Goal: Find contact information: Find contact information

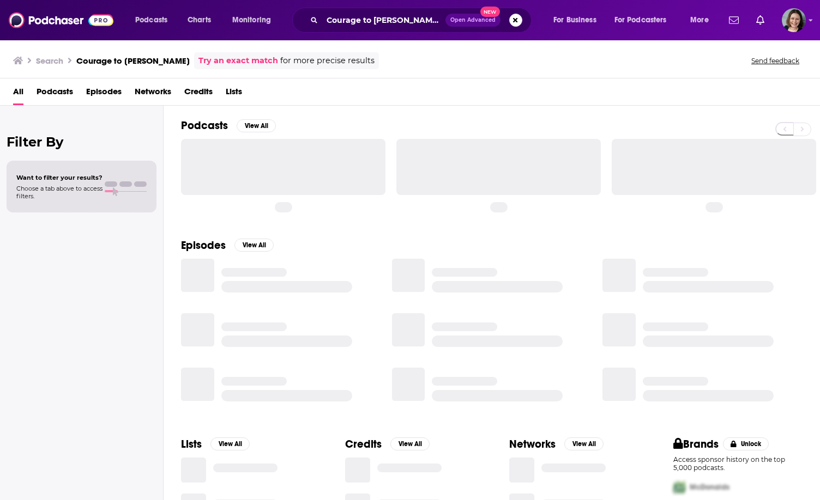
click at [312, 21] on icon "Search podcasts, credits, & more..." at bounding box center [314, 20] width 6 height 6
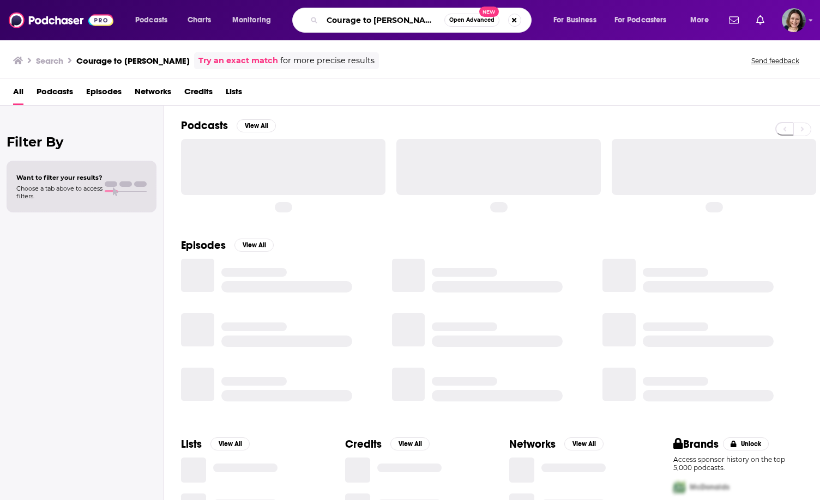
click at [352, 21] on input "Courage to [PERSON_NAME]" at bounding box center [383, 19] width 122 height 17
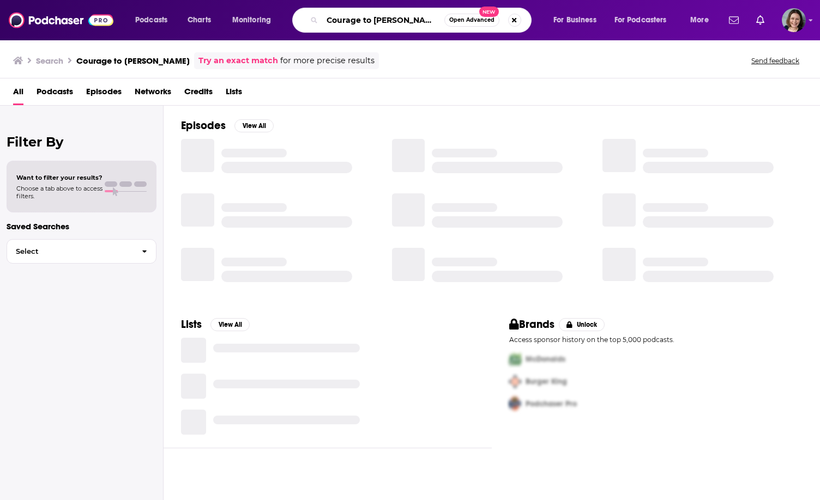
click at [352, 21] on input "Courage to [PERSON_NAME]" at bounding box center [383, 19] width 122 height 17
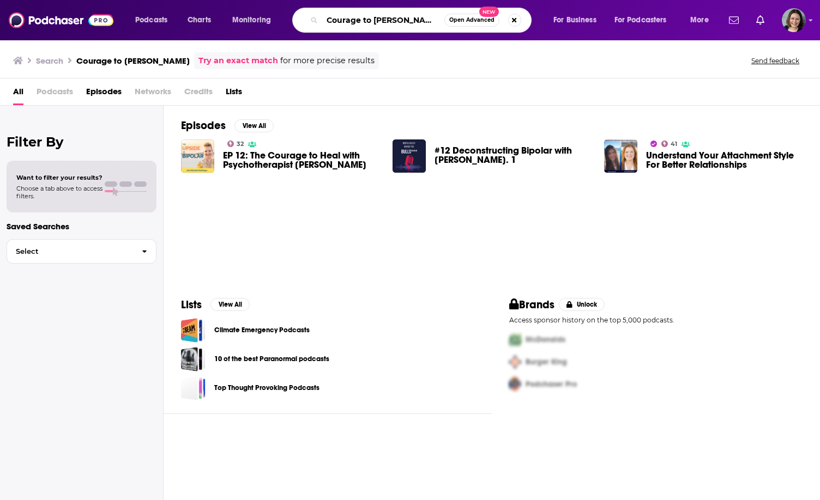
paste input "The Rich Roll Podcast"
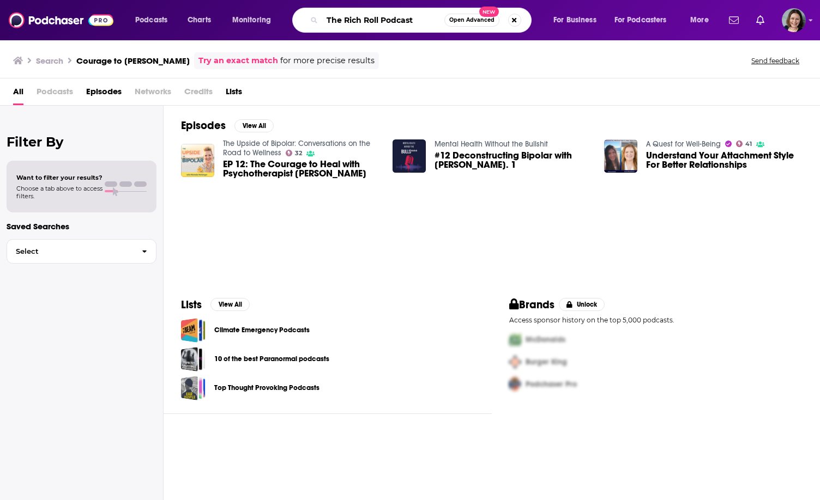
type input "The Rich Roll Podcast"
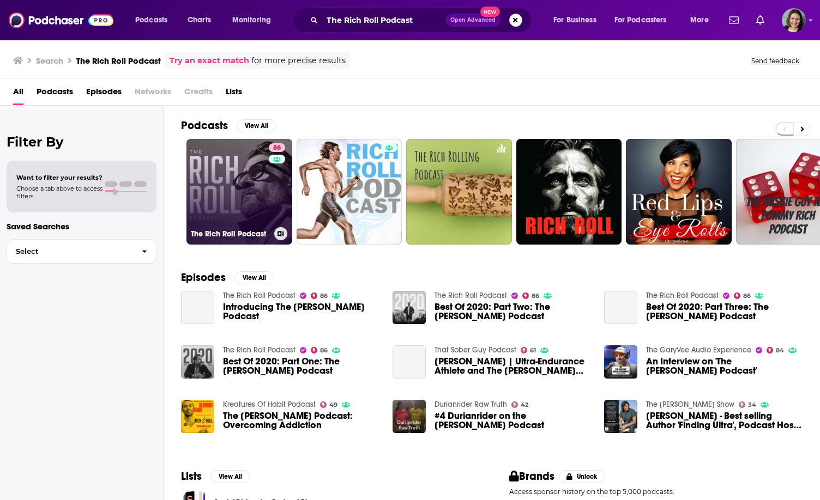
click at [226, 191] on link "86 The [PERSON_NAME] Podcast" at bounding box center [239, 192] width 106 height 106
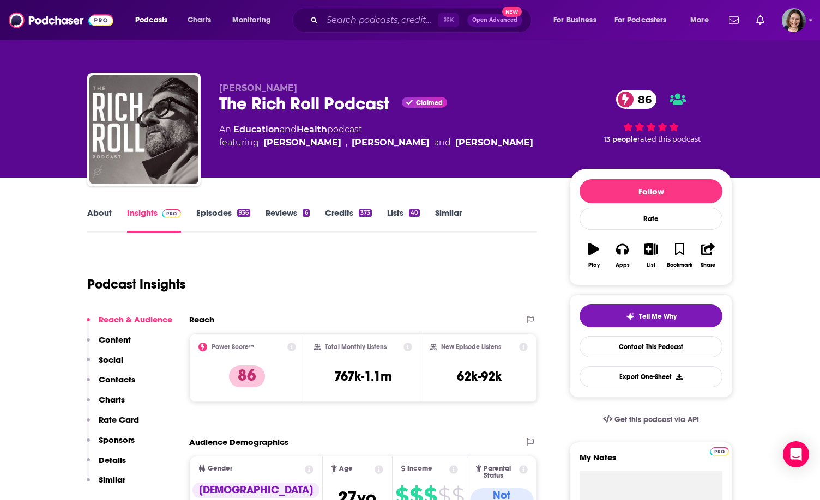
click at [101, 213] on link "About" at bounding box center [99, 220] width 25 height 25
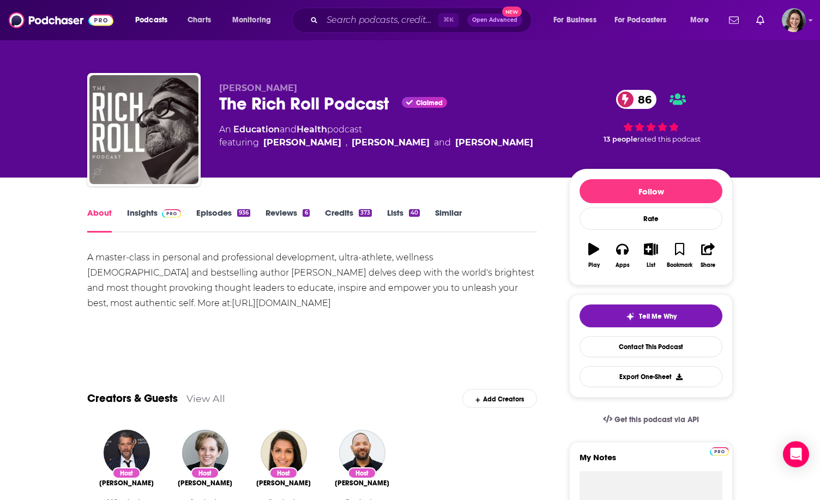
drag, startPoint x: 84, startPoint y: 259, endPoint x: 191, endPoint y: 315, distance: 120.7
copy div "A master-class in personal and professional development, ultra-athlete, wellnes…"
click at [191, 315] on div "A master-class in personal and professional development, ultra-athlete, wellnes…" at bounding box center [312, 288] width 450 height 76
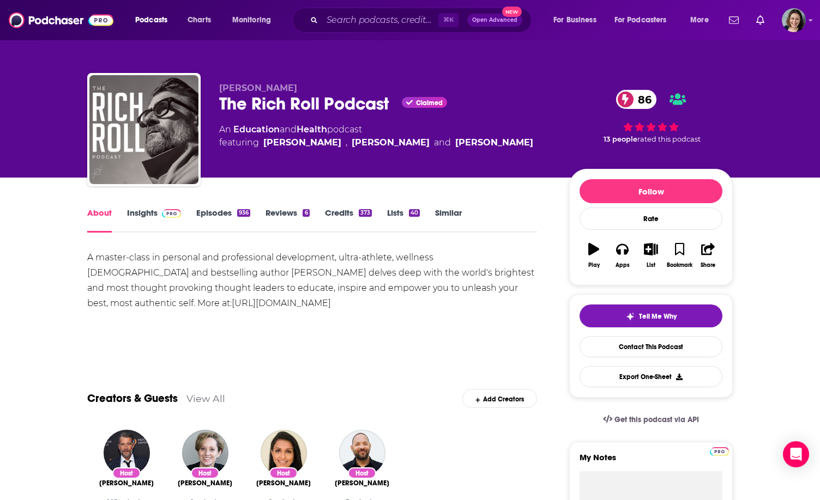
click at [142, 214] on link "Insights" at bounding box center [154, 220] width 54 height 25
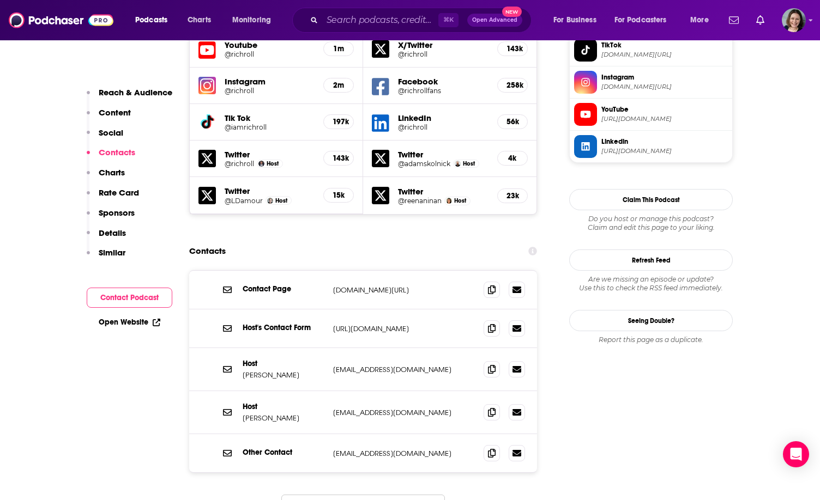
scroll to position [1024, 0]
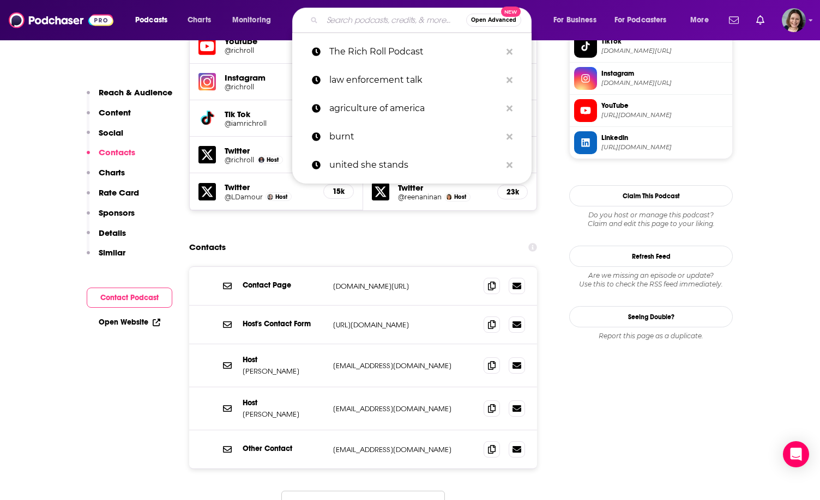
click at [334, 20] on input "Search podcasts, credits, & more..." at bounding box center [394, 19] width 144 height 17
paste input "The [PERSON_NAME] Podcast"
type input "The [PERSON_NAME] Podcast"
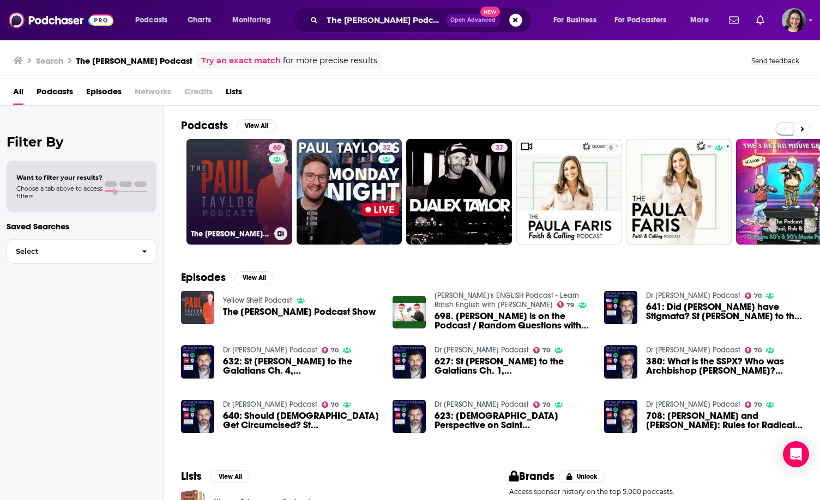
click at [230, 199] on link "60 The [PERSON_NAME] Podcast | Expert in Hardiness and Mental Fitness" at bounding box center [239, 192] width 106 height 106
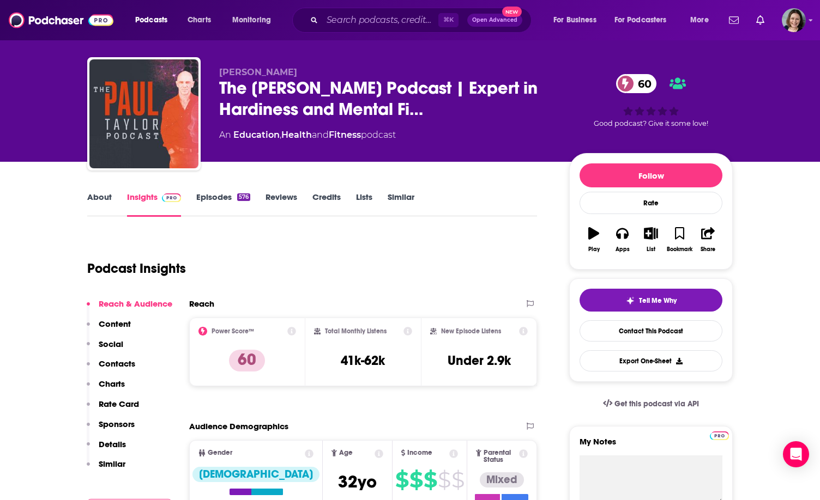
scroll to position [16, 0]
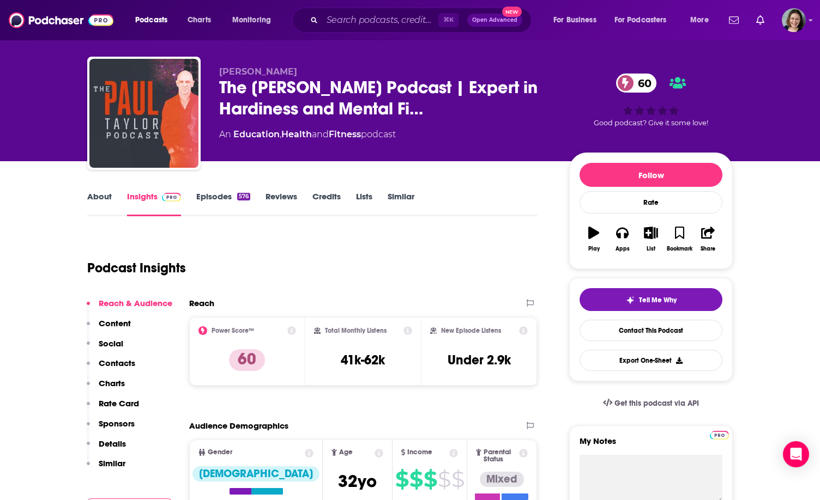
click at [110, 205] on link "About" at bounding box center [99, 203] width 25 height 25
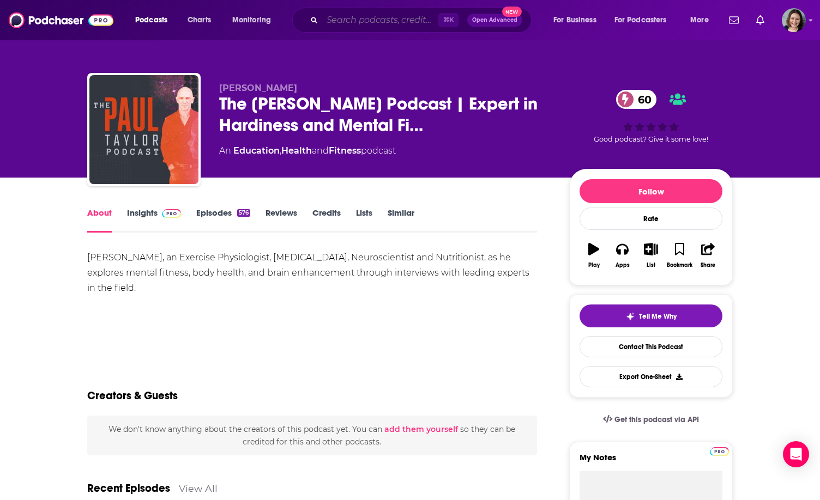
click at [362, 28] on input "Search podcasts, credits, & more..." at bounding box center [380, 19] width 116 height 17
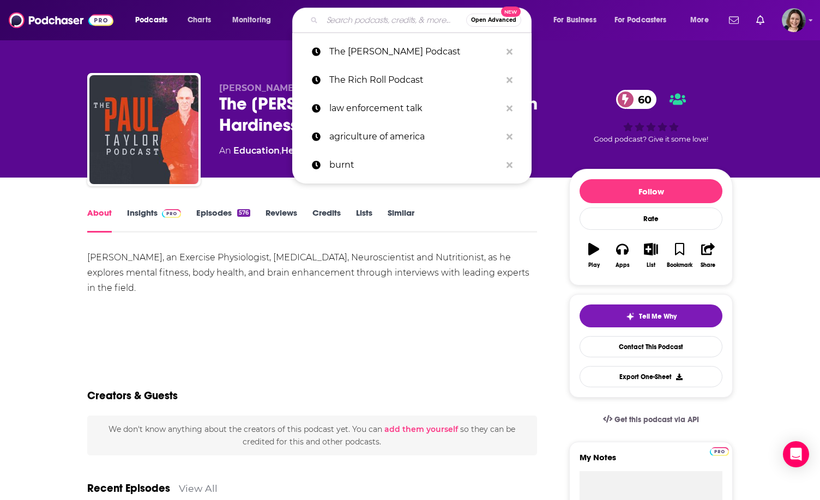
paste input "Found My Fitness"
type input "Found My Fitness"
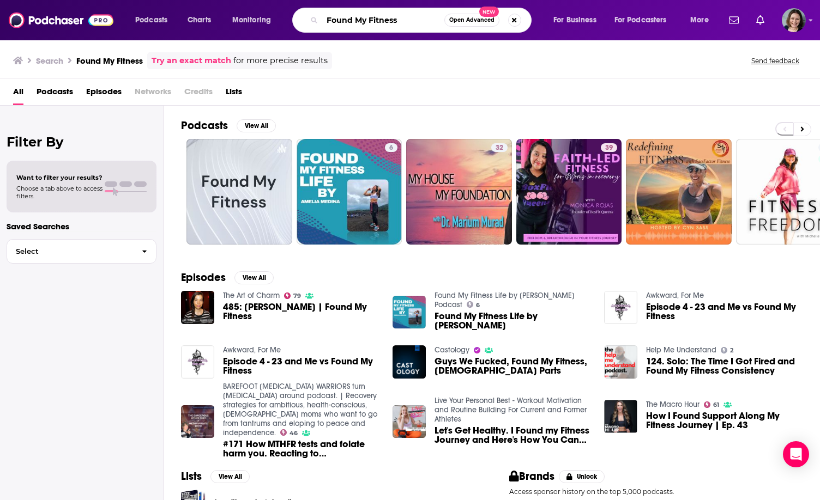
click at [360, 22] on input "Found My Fitness" at bounding box center [383, 19] width 122 height 17
paste input "found my fitness with [PERSON_NAME]"
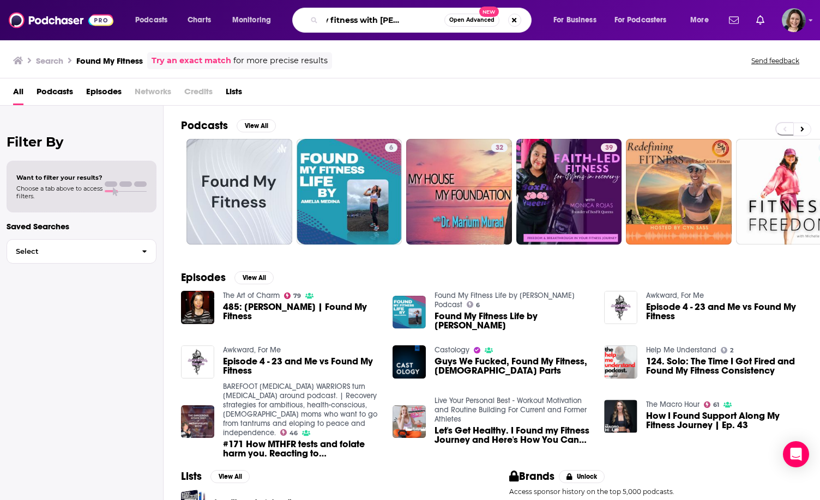
type input "found my fitness with [PERSON_NAME]"
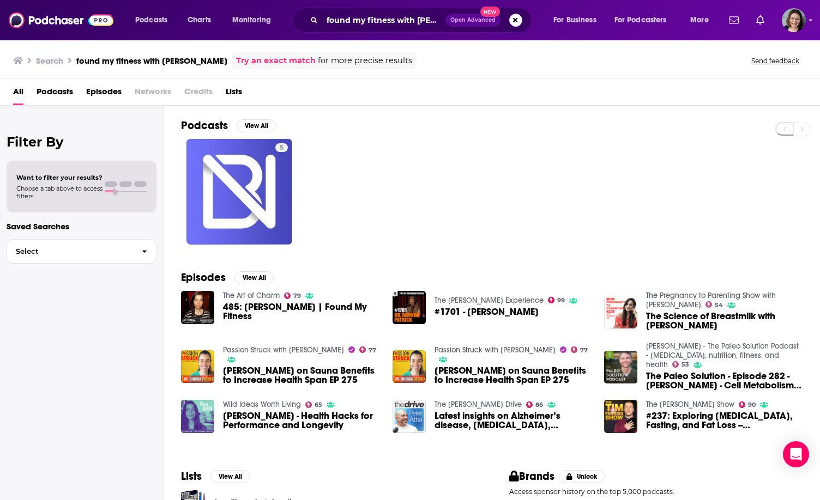
click at [226, 315] on span "485: [PERSON_NAME] | Found My Fitness" at bounding box center [301, 312] width 156 height 19
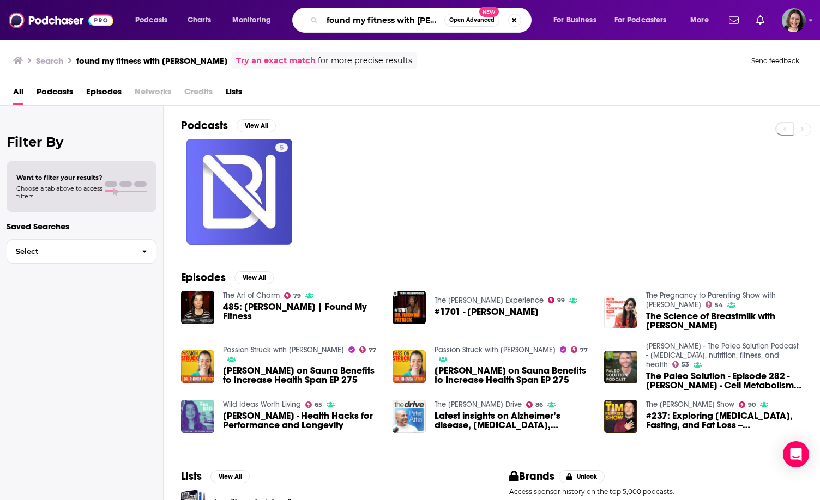
click at [378, 23] on input "found my fitness with [PERSON_NAME]" at bounding box center [383, 19] width 122 height 17
paste input "Longevity by Design"
type input "Longevity by Design"
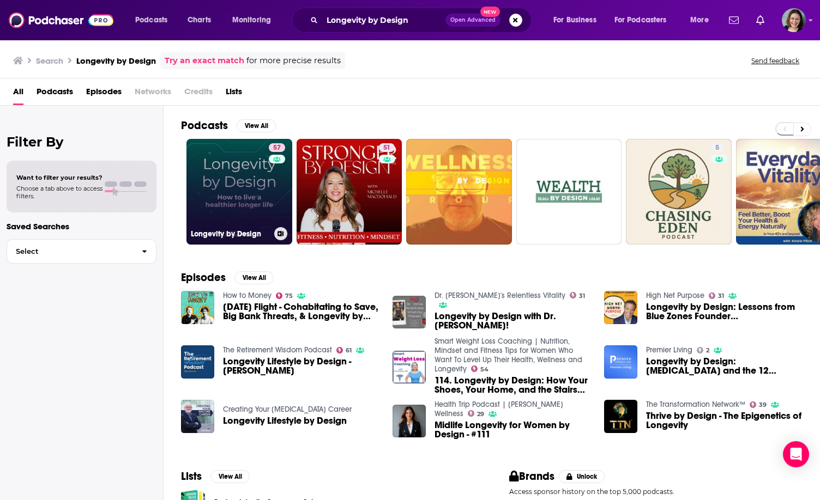
click at [240, 198] on link "57 Longevity by Design" at bounding box center [239, 192] width 106 height 106
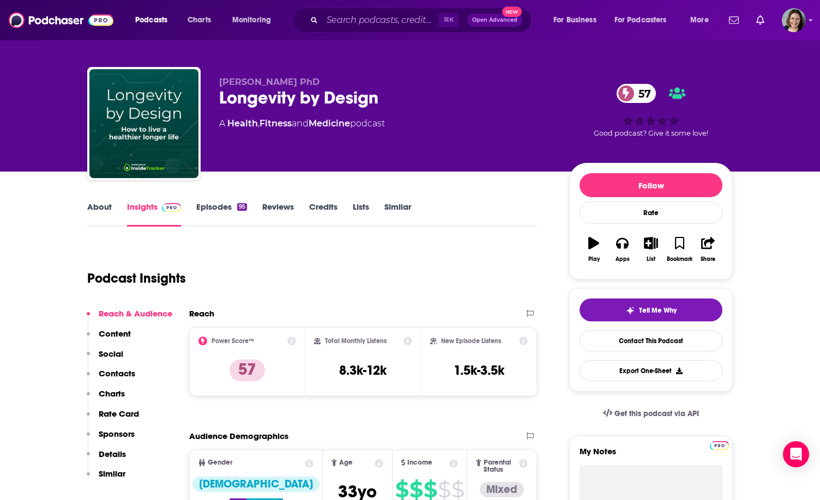
scroll to position [7, 0]
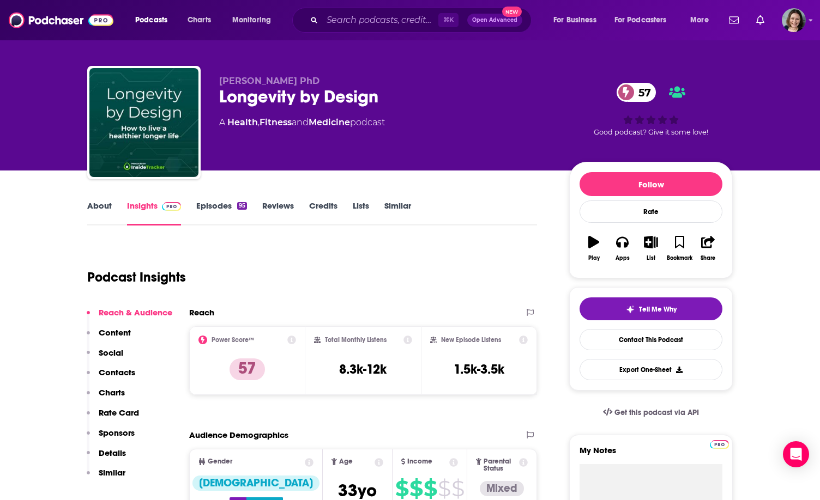
click at [100, 208] on link "About" at bounding box center [99, 213] width 25 height 25
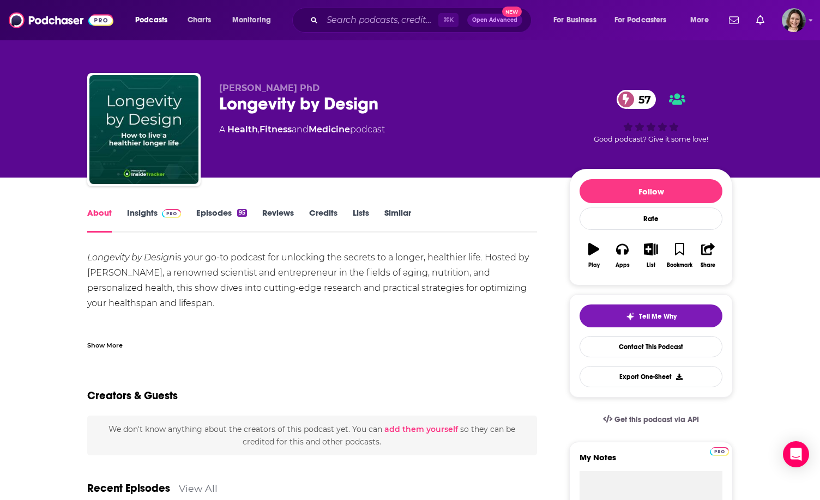
click at [149, 222] on link "Insights" at bounding box center [154, 220] width 54 height 25
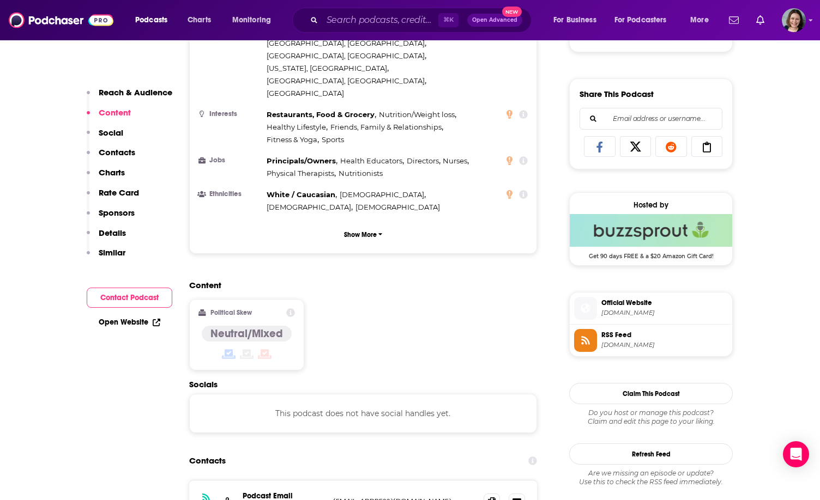
scroll to position [663, 0]
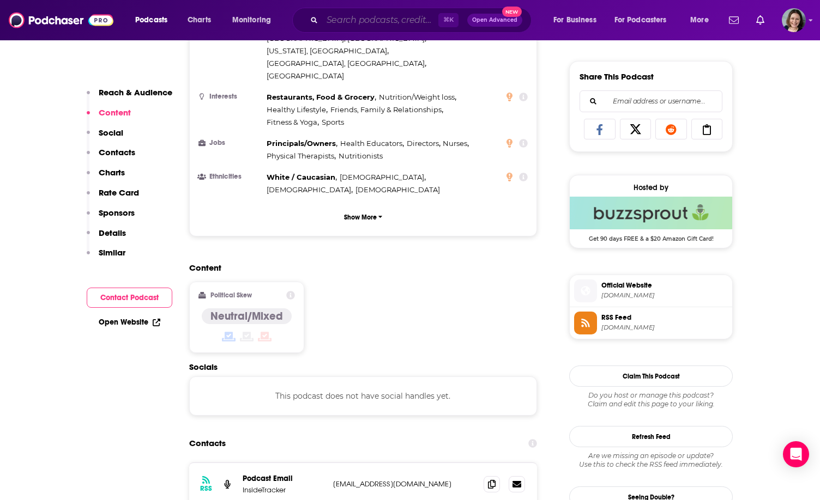
click at [401, 21] on input "Search podcasts, credits, & more..." at bounding box center [380, 19] width 116 height 17
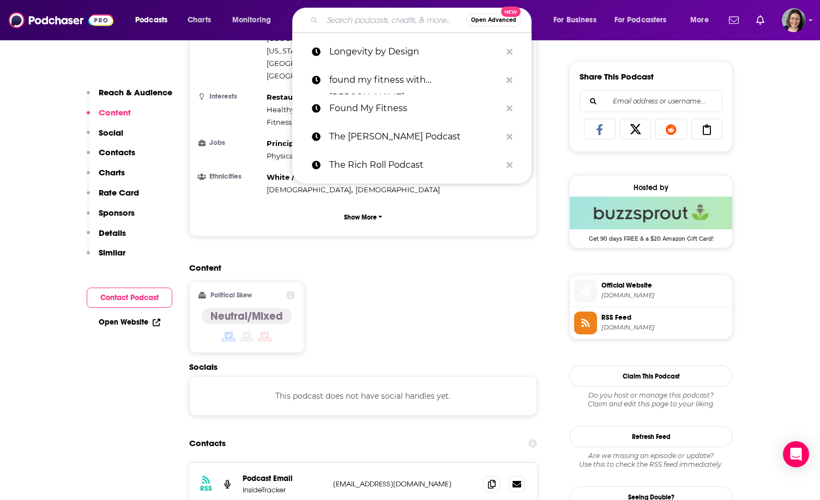
paste input "[PERSON_NAME] Functional Nutrition"
type input "[PERSON_NAME] Functional Nutrition"
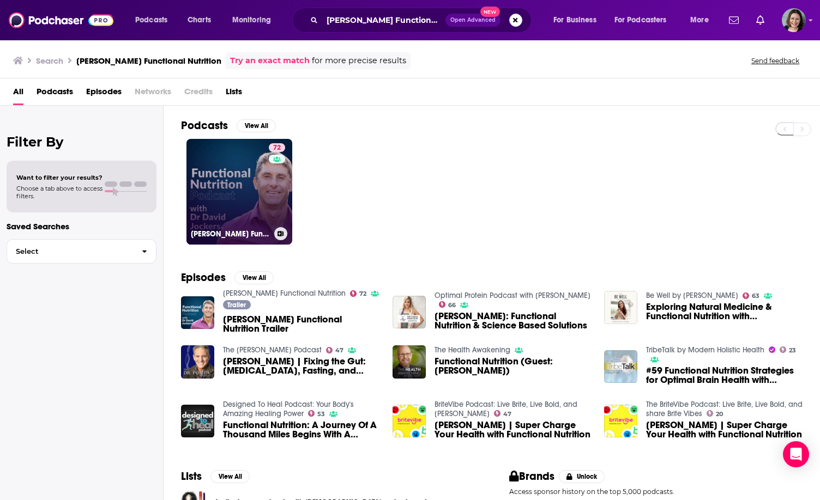
click at [230, 188] on link "72 [PERSON_NAME] Functional Nutrition" at bounding box center [239, 192] width 106 height 106
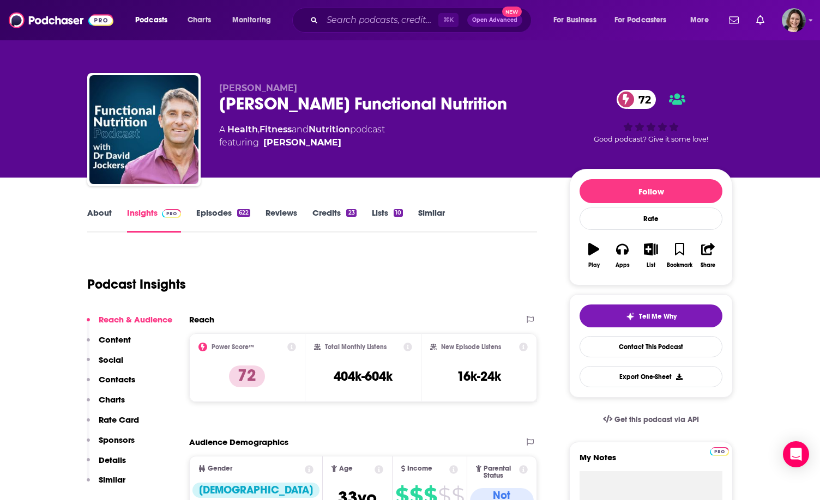
click at [93, 213] on link "About" at bounding box center [99, 220] width 25 height 25
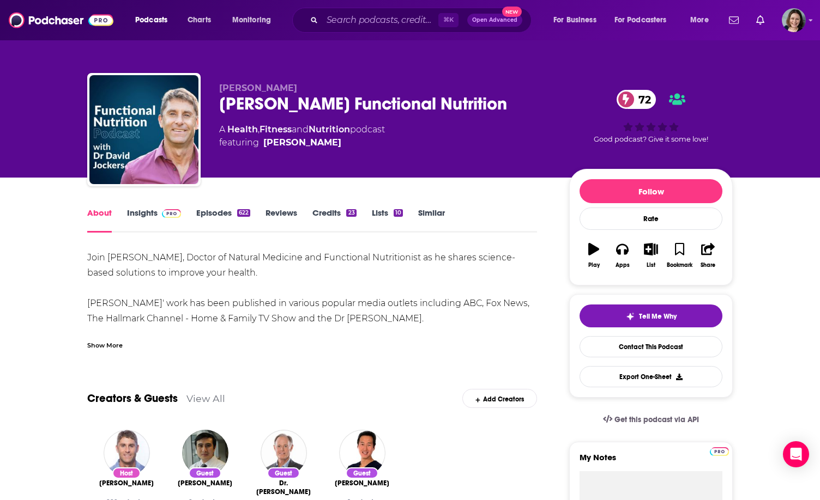
click at [146, 219] on link "Insights" at bounding box center [154, 220] width 54 height 25
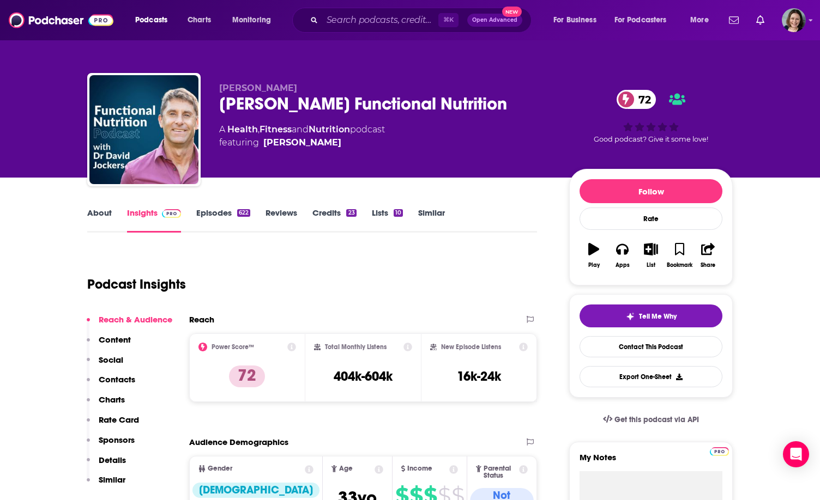
click at [102, 215] on link "About" at bounding box center [99, 220] width 25 height 25
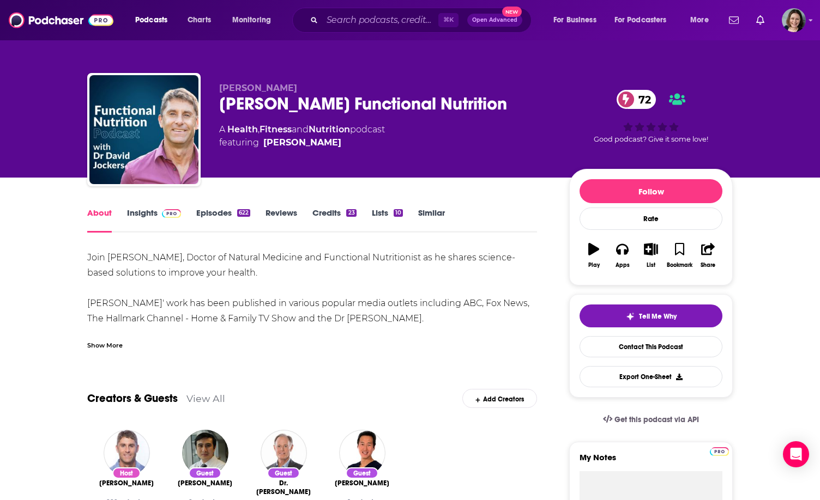
click at [92, 255] on div "Join [PERSON_NAME], Doctor of Natural Medicine and Functional Nutritionist as h…" at bounding box center [312, 387] width 450 height 275
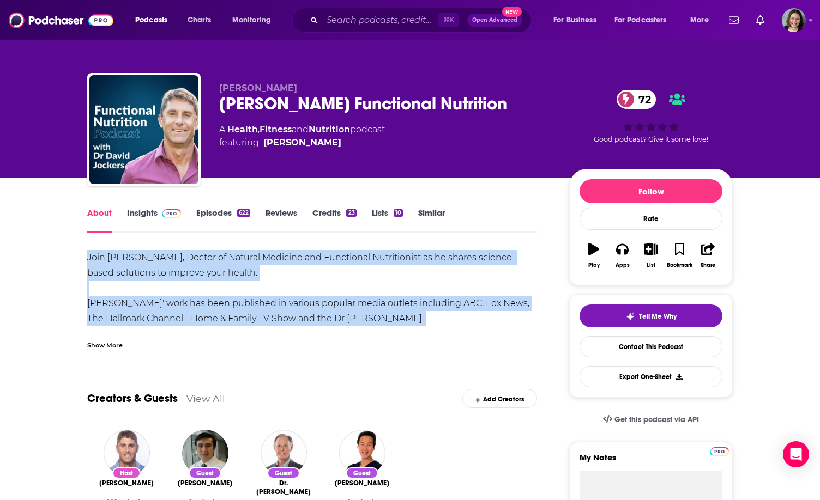
drag, startPoint x: 92, startPoint y: 255, endPoint x: 394, endPoint y: 323, distance: 308.9
click at [394, 323] on div "Join [PERSON_NAME], Doctor of Natural Medicine and Functional Nutritionist as h…" at bounding box center [312, 387] width 450 height 275
copy div "Join [PERSON_NAME], Doctor of Natural Medicine and Functional Nutritionist as h…"
click at [394, 323] on div "Join [PERSON_NAME], Doctor of Natural Medicine and Functional Nutritionist as h…" at bounding box center [312, 387] width 450 height 275
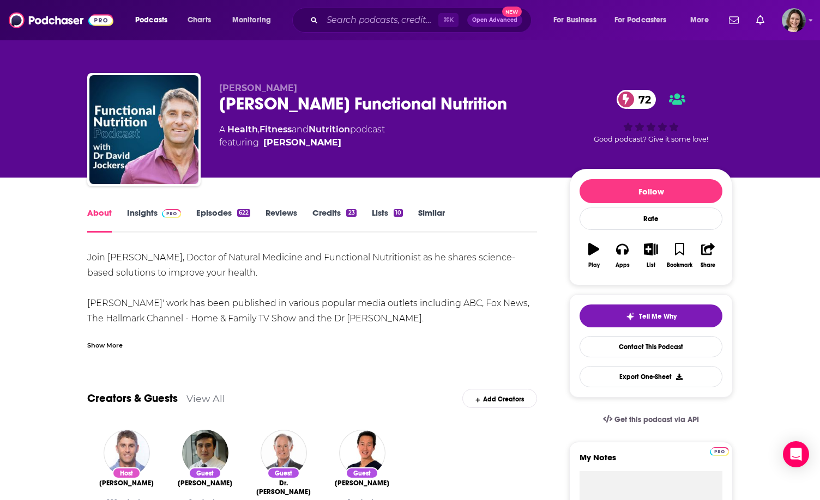
click at [154, 207] on div "About Insights Episodes 622 Reviews Credits 23 Lists 10 Similar" at bounding box center [312, 219] width 450 height 27
click at [149, 213] on link "Insights" at bounding box center [154, 220] width 54 height 25
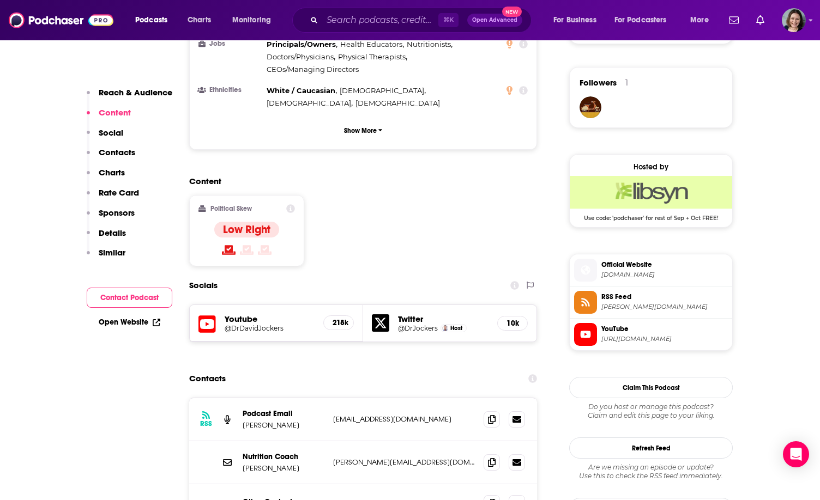
scroll to position [853, 0]
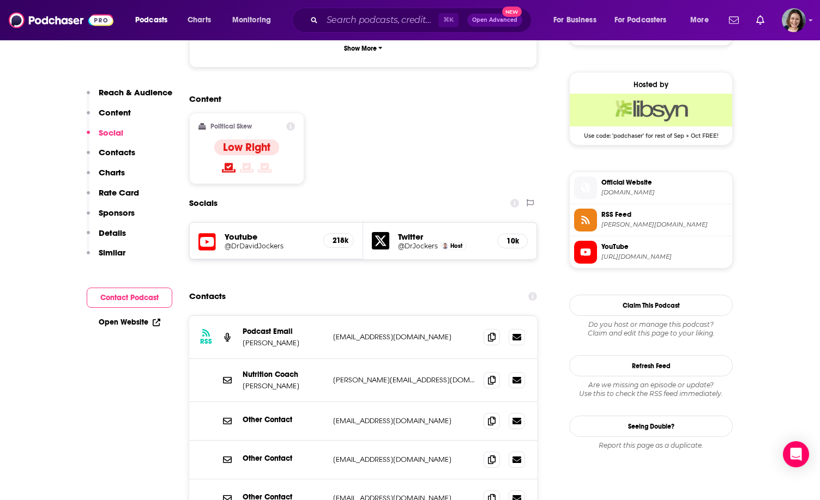
drag, startPoint x: 325, startPoint y: 261, endPoint x: 451, endPoint y: 262, distance: 125.9
click at [452, 316] on div "RSS Podcast Email [PERSON_NAME] [EMAIL_ADDRESS][DOMAIN_NAME] [EMAIL_ADDRESS][DO…" at bounding box center [363, 337] width 348 height 43
click at [451, 332] on p "[EMAIL_ADDRESS][DOMAIN_NAME]" at bounding box center [404, 336] width 142 height 9
drag, startPoint x: 327, startPoint y: 259, endPoint x: 452, endPoint y: 259, distance: 125.4
click at [452, 316] on div "RSS Podcast Email [PERSON_NAME] [EMAIL_ADDRESS][DOMAIN_NAME] [EMAIL_ADDRESS][DO…" at bounding box center [363, 337] width 348 height 43
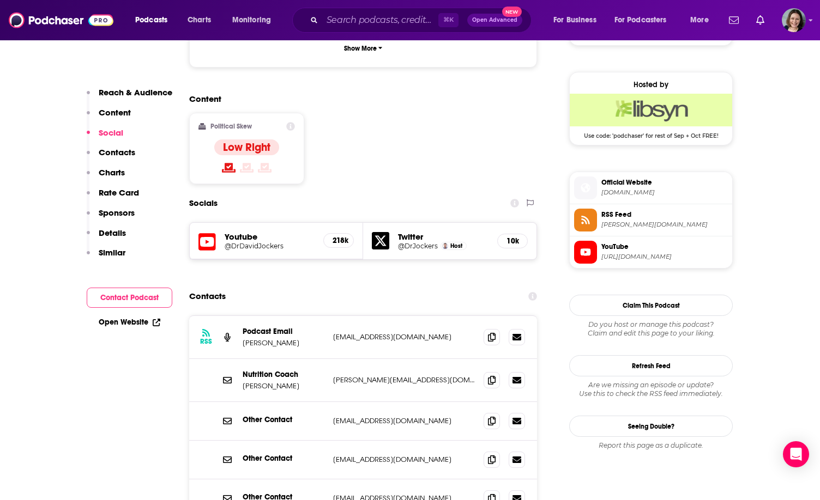
click at [452, 332] on p "[EMAIL_ADDRESS][DOMAIN_NAME]" at bounding box center [404, 336] width 142 height 9
drag, startPoint x: 452, startPoint y: 259, endPoint x: 350, endPoint y: 260, distance: 101.9
click at [350, 332] on p "[EMAIL_ADDRESS][DOMAIN_NAME]" at bounding box center [404, 336] width 142 height 9
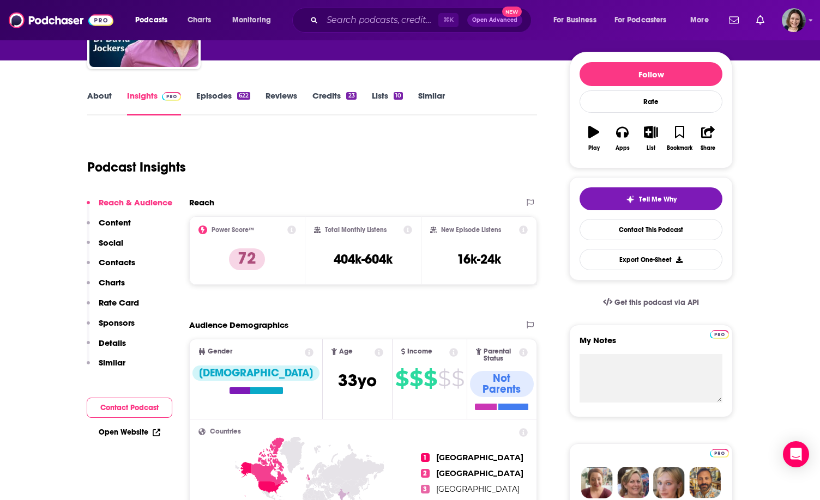
scroll to position [120, 0]
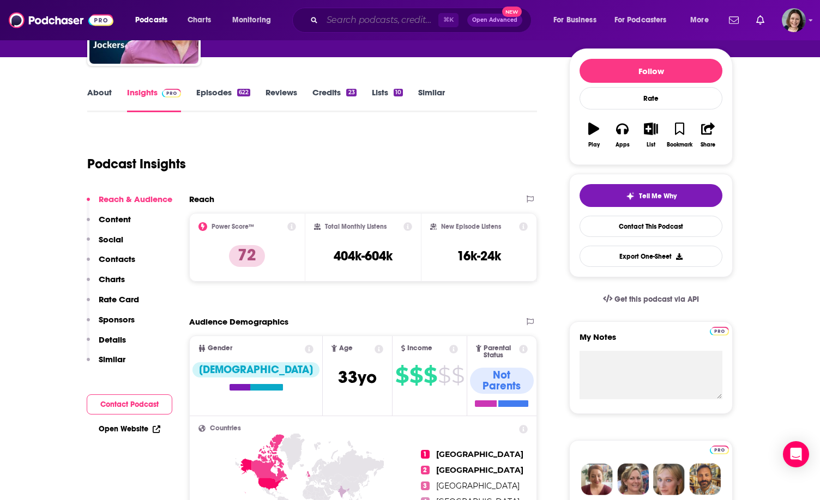
click at [397, 19] on input "Search podcasts, credits, & more..." at bounding box center [380, 19] width 116 height 17
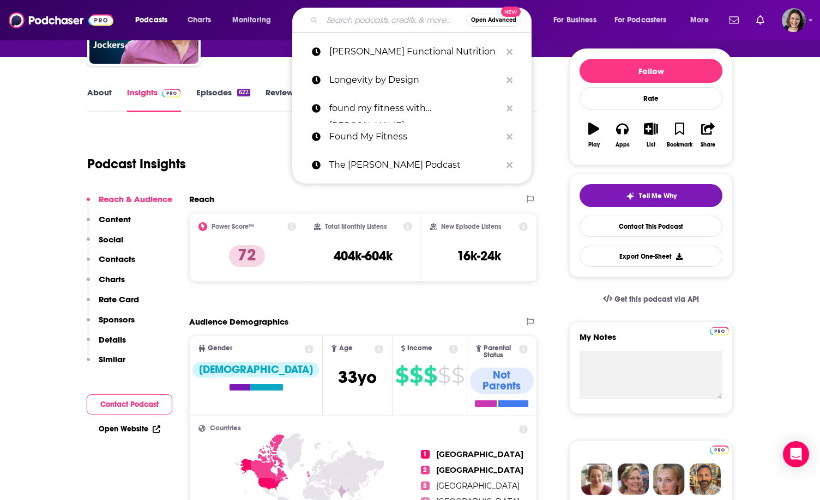
paste input "[PERSON_NAME] Healthy Keto and [MEDICAL_DATA] Podcast Dr"
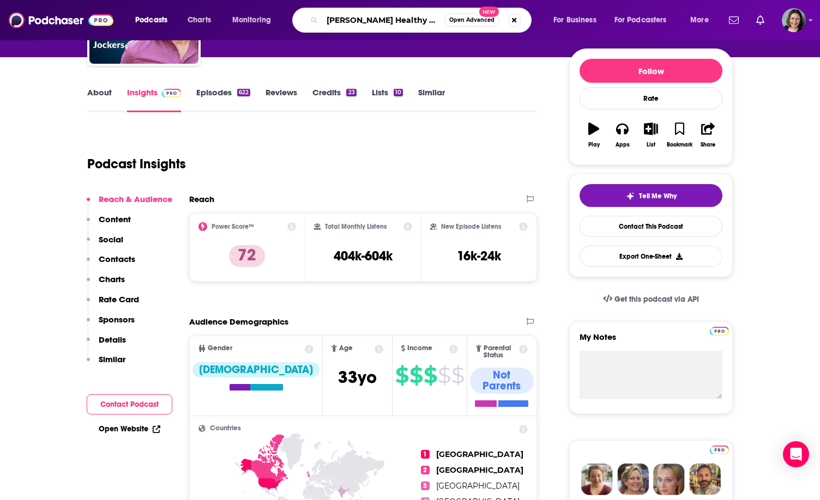
scroll to position [0, 192]
drag, startPoint x: 442, startPoint y: 22, endPoint x: 386, endPoint y: 21, distance: 55.6
click at [386, 21] on input "[PERSON_NAME] Healthy Keto and [MEDICAL_DATA] Podcast Dr" at bounding box center [383, 19] width 122 height 17
type input "[PERSON_NAME] Healthy Keto and [MEDICAL_DATA] Podcast"
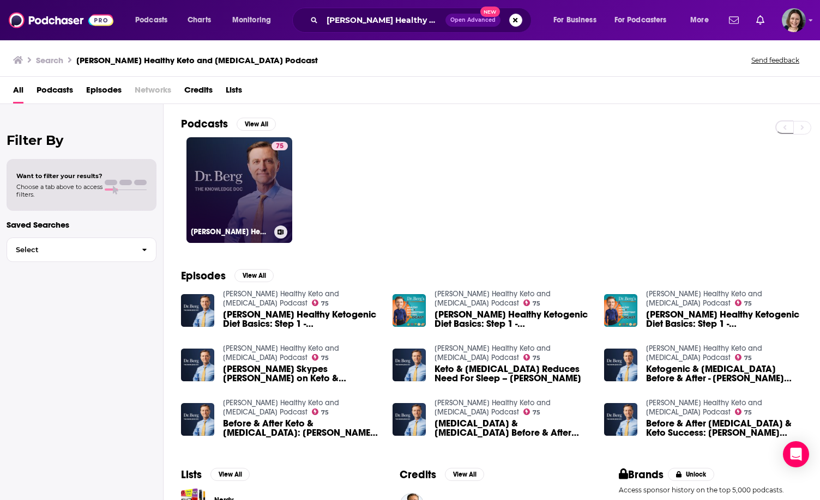
click at [250, 195] on link "75 [PERSON_NAME] Healthy Keto and [MEDICAL_DATA] Podcast" at bounding box center [239, 190] width 106 height 106
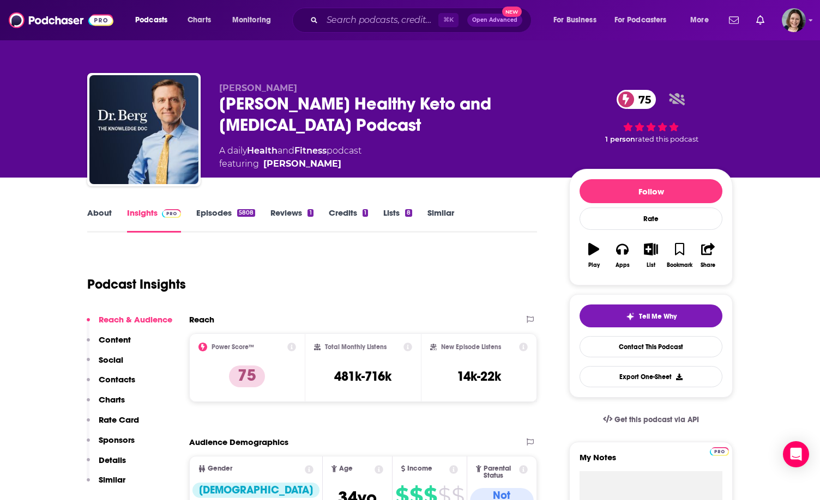
click at [102, 213] on link "About" at bounding box center [99, 220] width 25 height 25
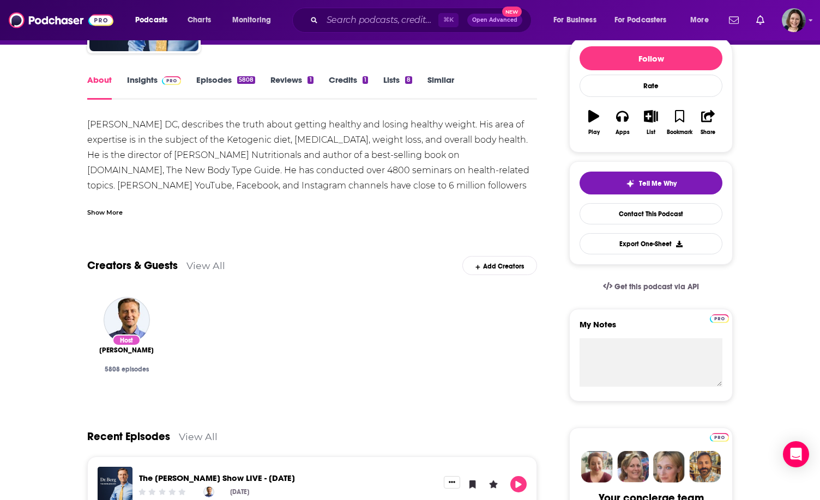
scroll to position [78, 0]
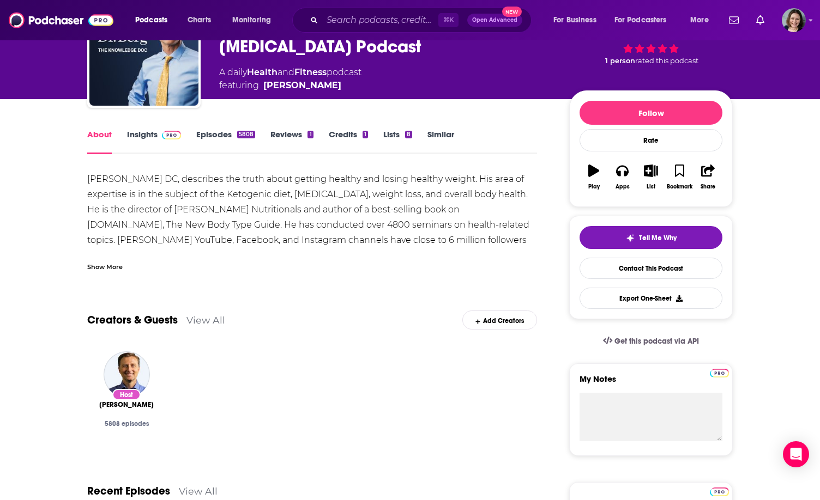
click at [149, 140] on link "Insights" at bounding box center [154, 141] width 54 height 25
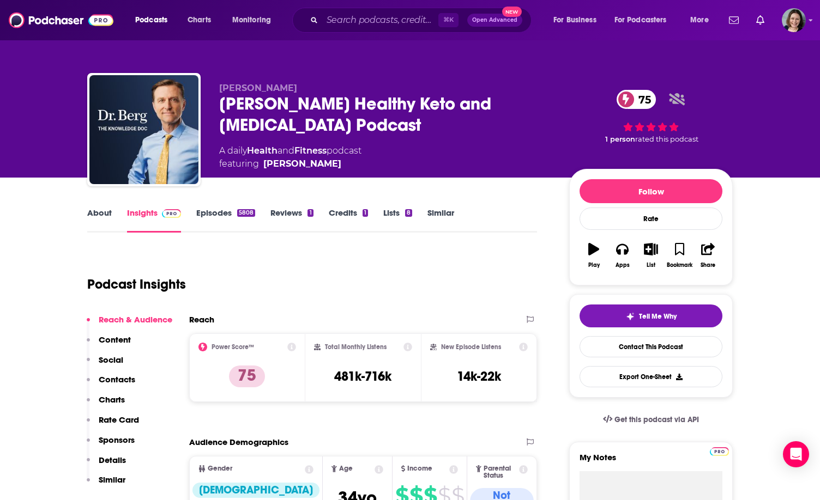
click at [227, 100] on div "[PERSON_NAME] Healthy Keto and [MEDICAL_DATA] Podcast 75" at bounding box center [385, 114] width 332 height 43
drag, startPoint x: 227, startPoint y: 100, endPoint x: 339, endPoint y: 127, distance: 115.4
click at [339, 127] on div "[PERSON_NAME] Healthy Keto and [MEDICAL_DATA] Podcast 75" at bounding box center [385, 114] width 332 height 43
copy h2 "[PERSON_NAME] Healthy Keto and [MEDICAL_DATA] Podcast"
click at [339, 127] on div "[PERSON_NAME] Healthy Keto and [MEDICAL_DATA] Podcast 75" at bounding box center [385, 114] width 332 height 43
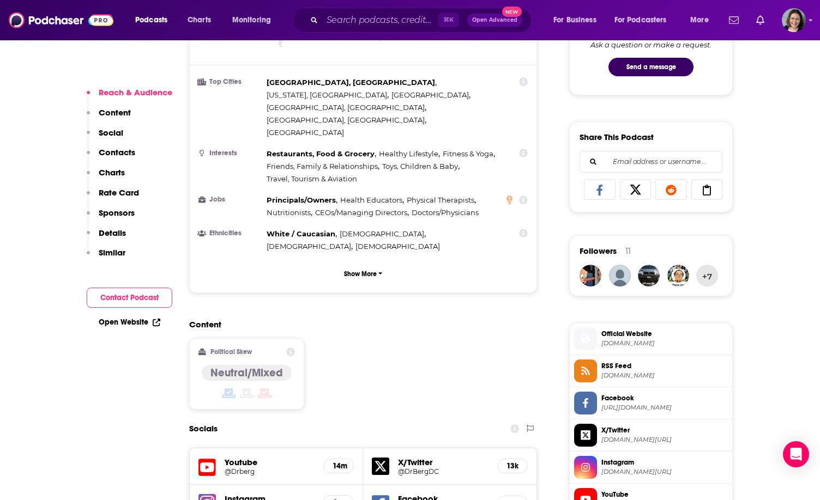
scroll to position [679, 0]
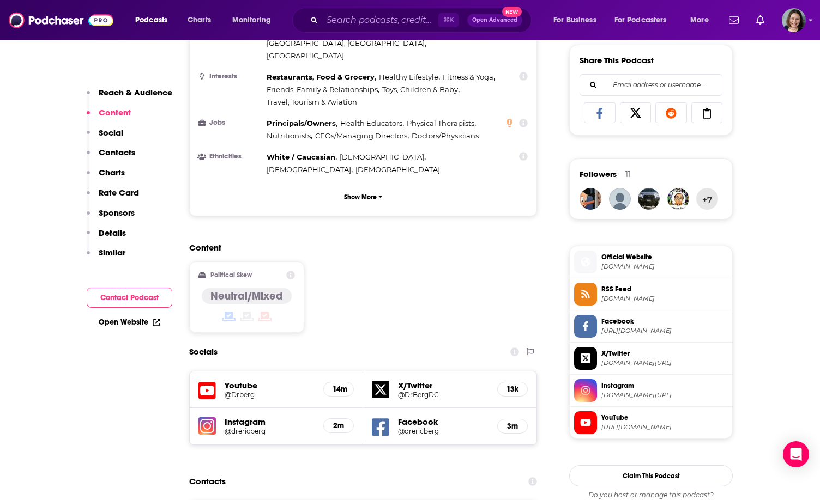
click at [261, 427] on h5 "@drericberg" at bounding box center [270, 431] width 90 height 8
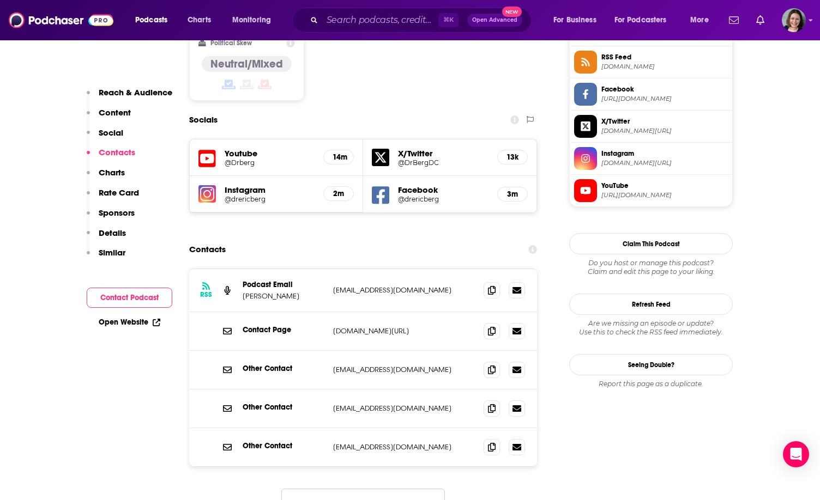
scroll to position [914, 0]
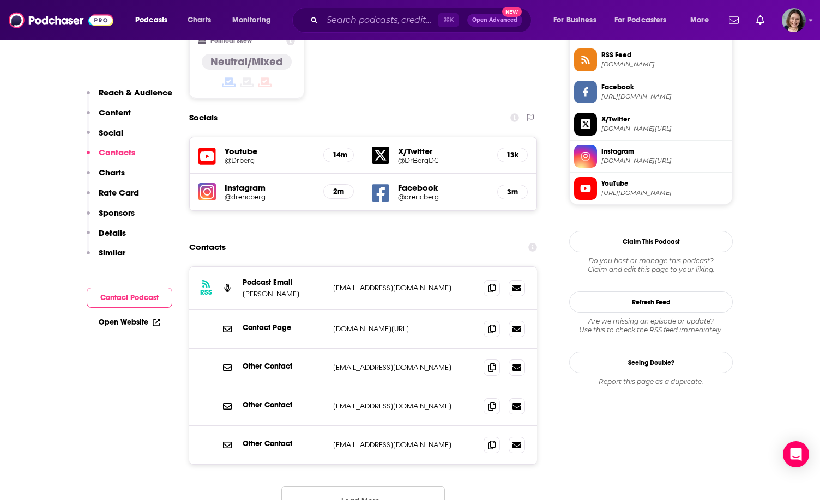
drag, startPoint x: 327, startPoint y: 263, endPoint x: 470, endPoint y: 265, distance: 142.8
click at [470, 310] on div "Contact Page [DOMAIN_NAME][URL] [DOMAIN_NAME][URL]" at bounding box center [363, 329] width 348 height 39
click at [496, 321] on span at bounding box center [491, 329] width 16 height 16
